Goal: Answer question/provide support: Answer question/provide support

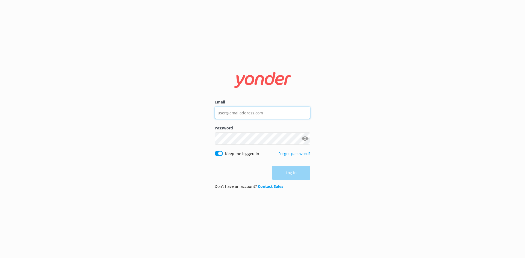
type input "[EMAIL_ADDRESS][DOMAIN_NAME]"
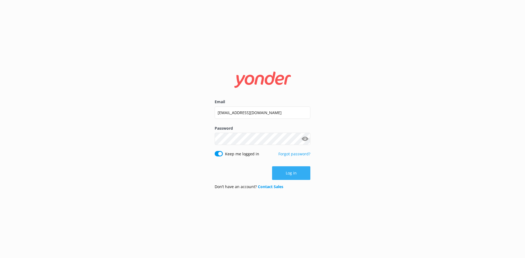
click at [287, 170] on div "Log in" at bounding box center [263, 174] width 96 height 14
click at [287, 171] on button "Log in" at bounding box center [291, 174] width 38 height 14
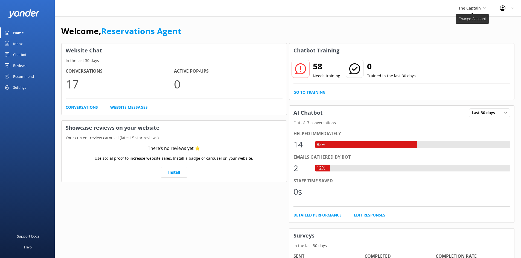
click at [473, 8] on span "The Captain" at bounding box center [469, 7] width 22 height 5
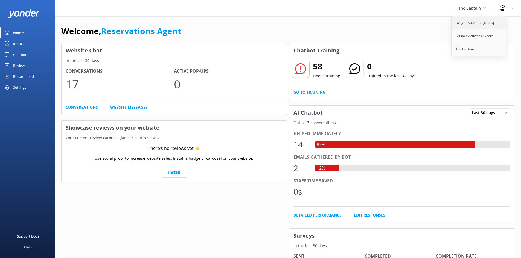
click at [468, 23] on link "De [GEOGRAPHIC_DATA]" at bounding box center [479, 22] width 55 height 13
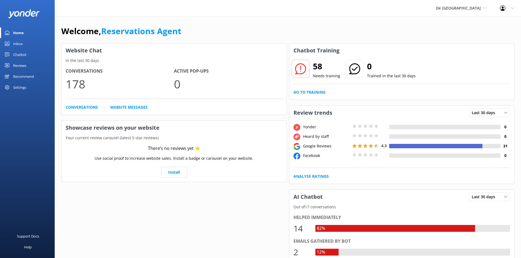
click at [23, 42] on link "Inbox" at bounding box center [27, 43] width 55 height 11
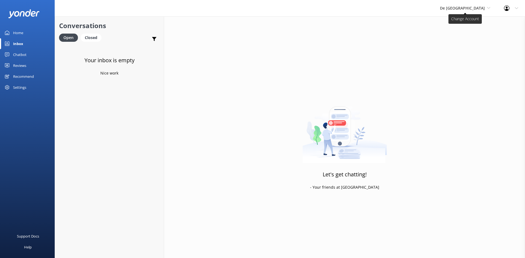
click at [472, 10] on span "De [GEOGRAPHIC_DATA]" at bounding box center [462, 7] width 45 height 5
click at [470, 37] on link "Aruba's Activities Expert" at bounding box center [460, 36] width 55 height 13
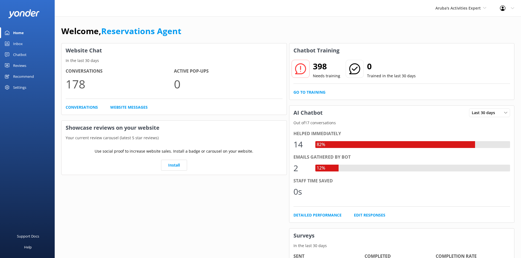
click at [17, 43] on div "Inbox" at bounding box center [18, 43] width 10 height 11
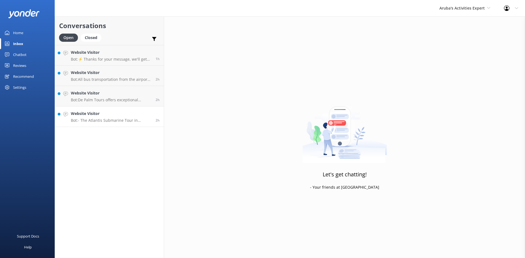
click at [126, 117] on h4 "Website Visitor" at bounding box center [111, 114] width 81 height 6
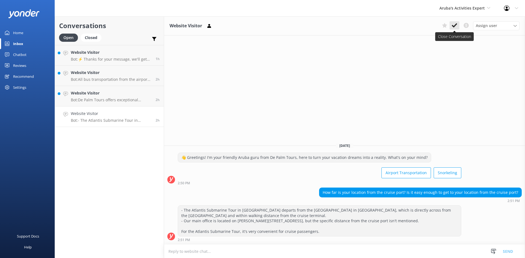
click at [456, 22] on button at bounding box center [455, 25] width 10 height 8
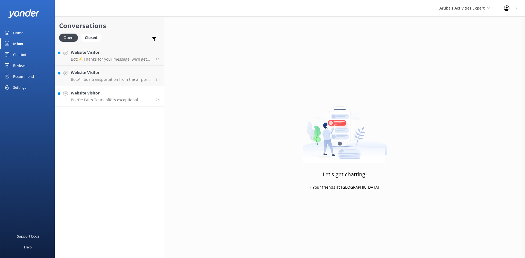
click at [111, 100] on p "Bot: De Palm Tours offers exceptional airport transfer services in [GEOGRAPHIC_…" at bounding box center [111, 100] width 81 height 5
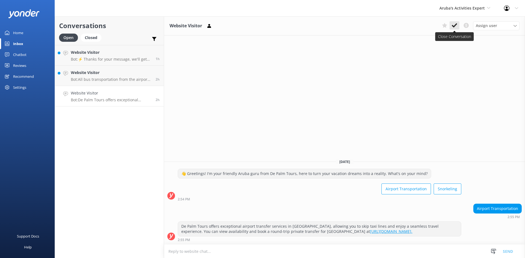
click at [455, 24] on icon at bounding box center [454, 25] width 5 height 5
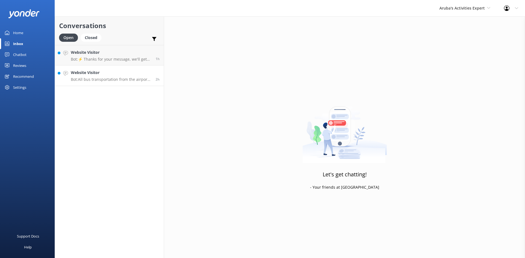
click at [112, 78] on p "Bot: All bus transportation from the airport to hotels must be pre-reserved and…" at bounding box center [111, 79] width 81 height 5
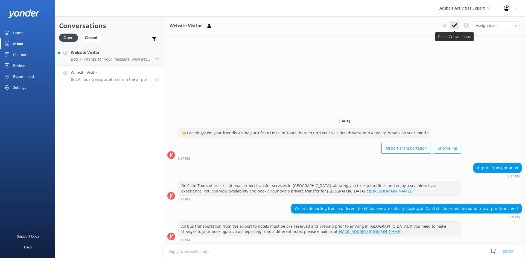
click at [455, 25] on icon at bounding box center [454, 25] width 5 height 5
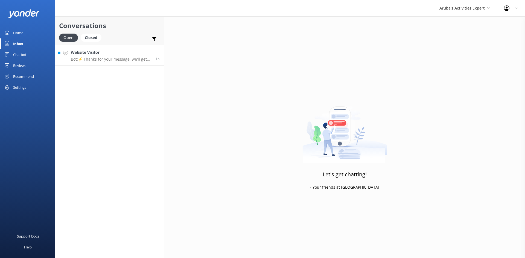
click at [108, 59] on p "Bot: ⚡ Thanks for your message, we'll get back to you as soon as we can." at bounding box center [111, 59] width 81 height 5
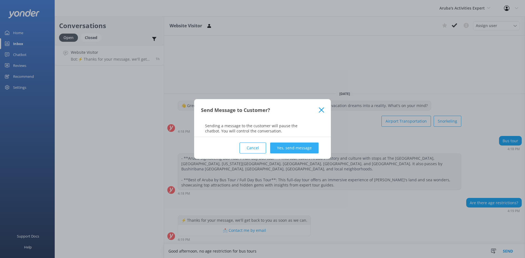
type textarea "Good afternoon, no age restriction for bus tours"
click at [289, 147] on button "Yes, send message" at bounding box center [294, 148] width 48 height 11
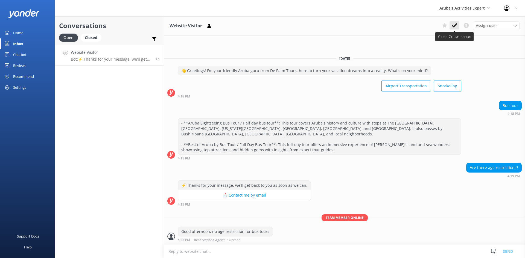
click at [455, 28] on icon at bounding box center [454, 25] width 5 height 5
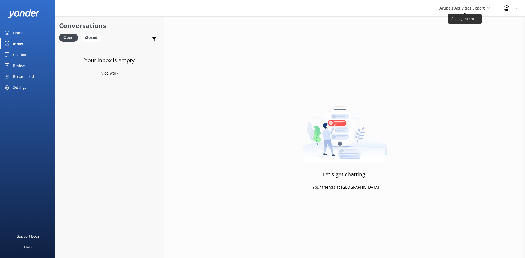
click at [468, 8] on span "Aruba's Activities Expert" at bounding box center [462, 7] width 45 height 5
click at [460, 50] on link "The Captain" at bounding box center [460, 49] width 55 height 13
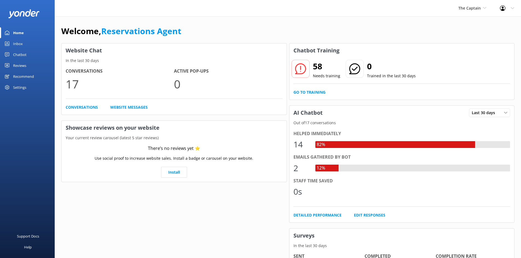
click at [22, 43] on div "Inbox" at bounding box center [18, 43] width 10 height 11
